Goal: Communication & Community: Share content

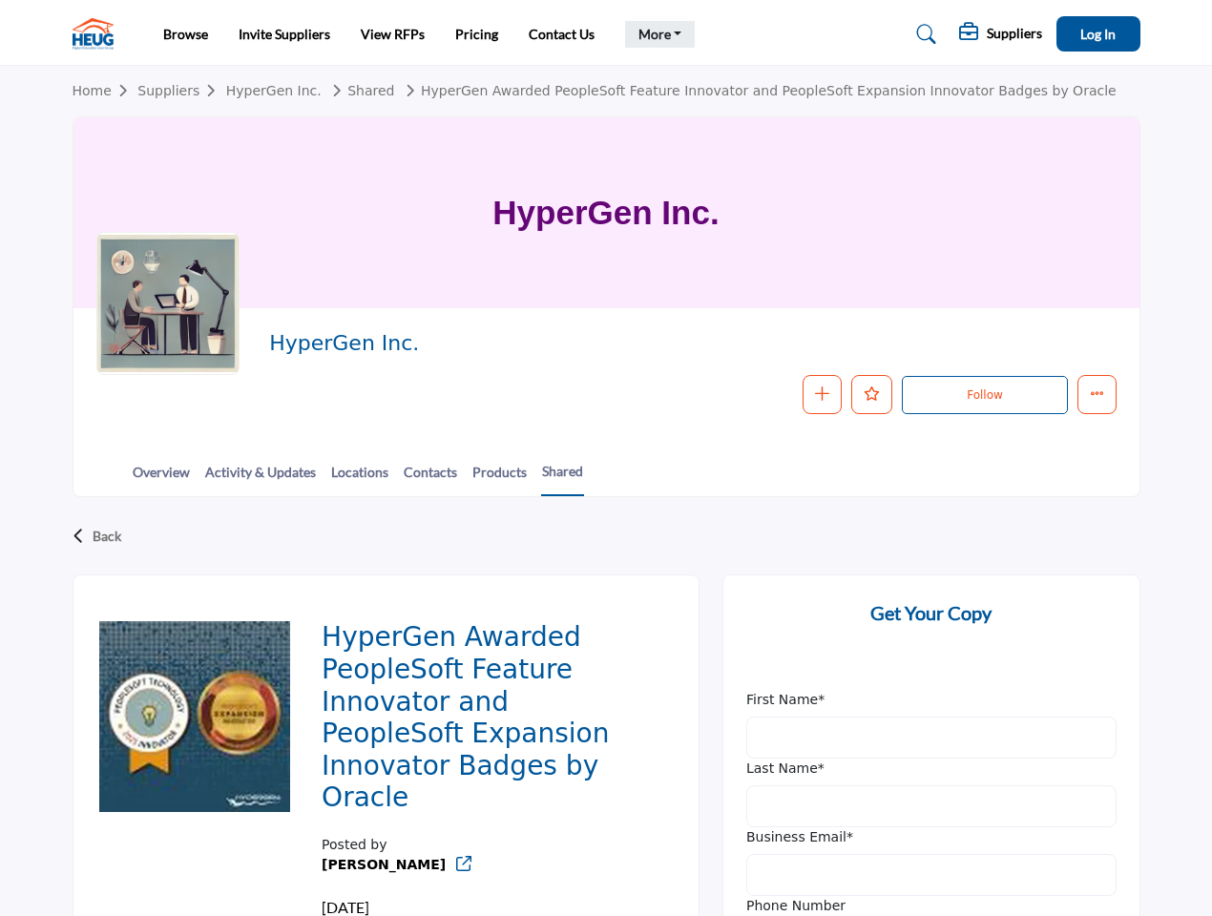
click at [656, 34] on link "More" at bounding box center [660, 34] width 71 height 27
click at [1098, 33] on span "Log In" at bounding box center [1097, 34] width 35 height 16
click at [712, 91] on link "HyperGen Awarded PeopleSoft Feature Innovator and PeopleSoft Expansion Innovato…" at bounding box center [758, 90] width 718 height 15
click at [823, 394] on icon "button" at bounding box center [822, 393] width 14 height 14
click at [872, 394] on icon "Like" at bounding box center [872, 393] width 16 height 14
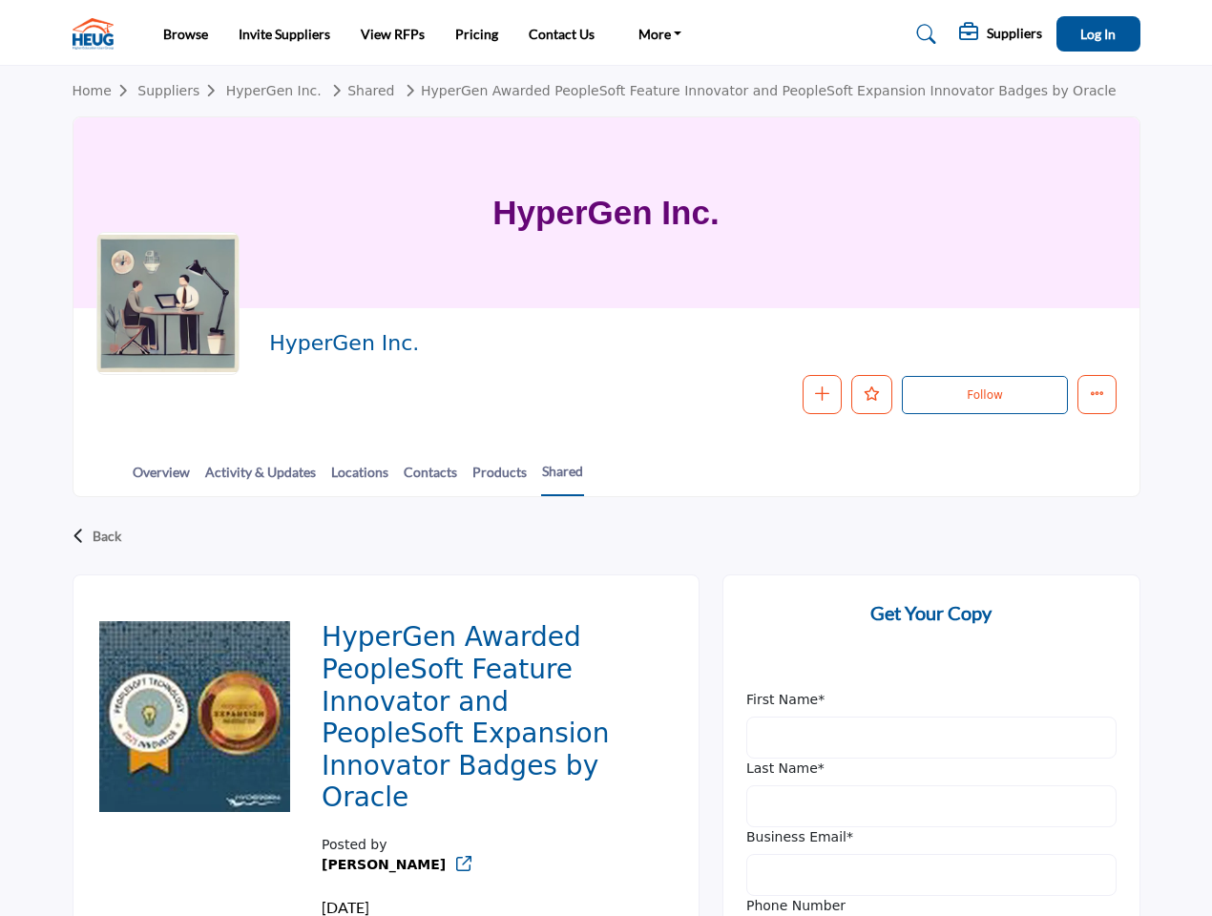
click at [984, 395] on button "Follow" at bounding box center [984, 395] width 165 height 38
click at [606, 536] on div "Back" at bounding box center [607, 536] width 1068 height 50
